Goal: Transaction & Acquisition: Purchase product/service

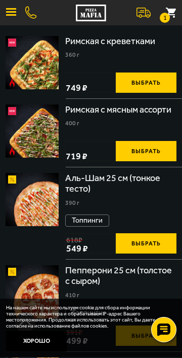
scroll to position [740, 0]
click at [40, 140] on img at bounding box center [32, 130] width 53 height 53
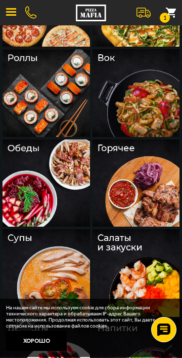
scroll to position [252, 0]
click at [50, 193] on img at bounding box center [47, 183] width 88 height 88
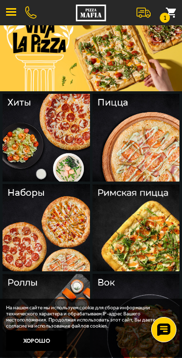
scroll to position [29, 0]
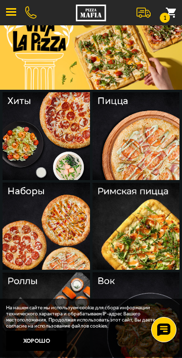
click at [138, 239] on img at bounding box center [137, 226] width 88 height 88
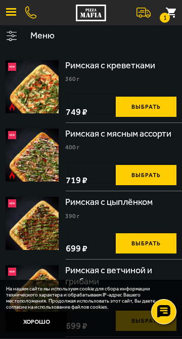
click at [30, 10] on link at bounding box center [30, 13] width 11 height 12
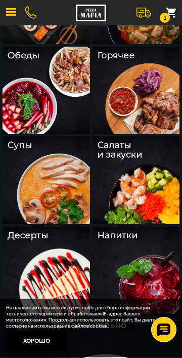
scroll to position [344, 0]
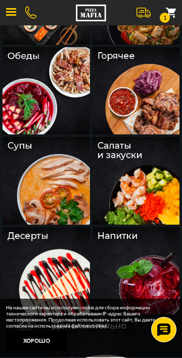
click at [44, 100] on img at bounding box center [47, 91] width 88 height 88
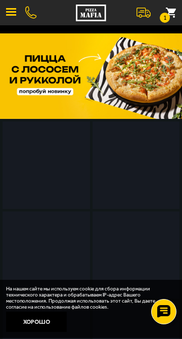
scroll to position [344, 0]
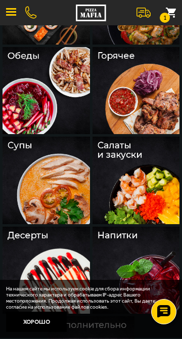
click at [140, 97] on img at bounding box center [137, 91] width 88 height 88
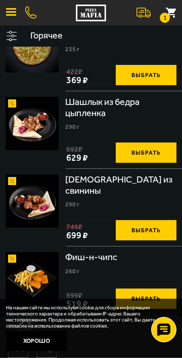
scroll to position [1025, 0]
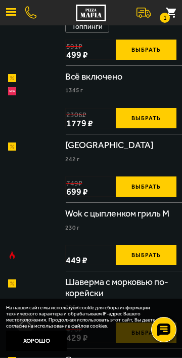
scroll to position [344, 0]
